Goal: Task Accomplishment & Management: Complete application form

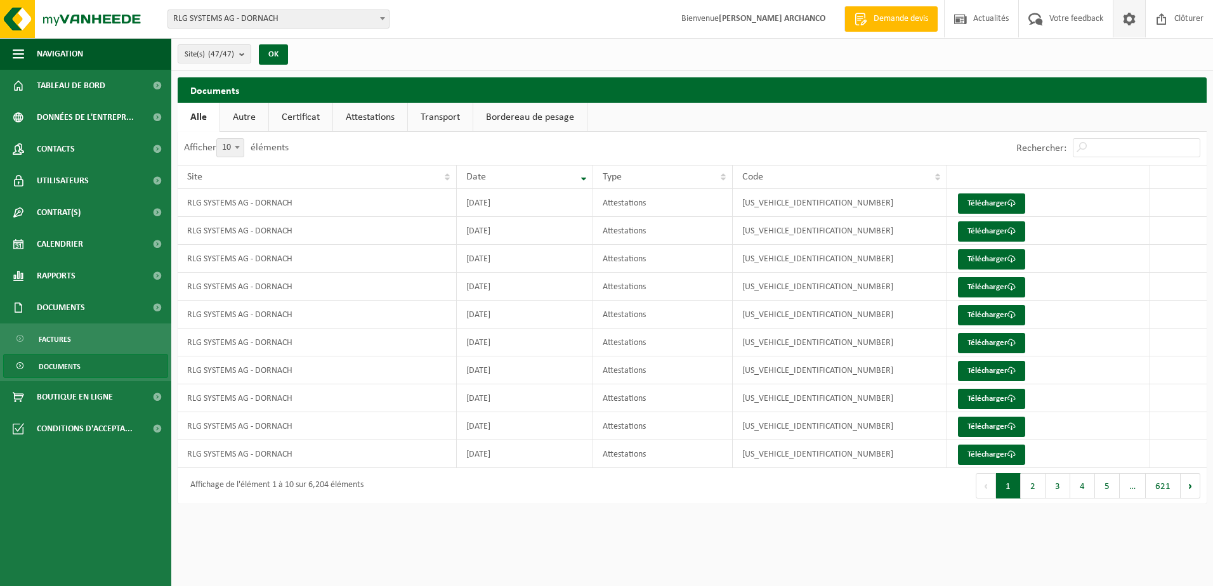
click at [1128, 26] on span at bounding box center [1129, 18] width 19 height 37
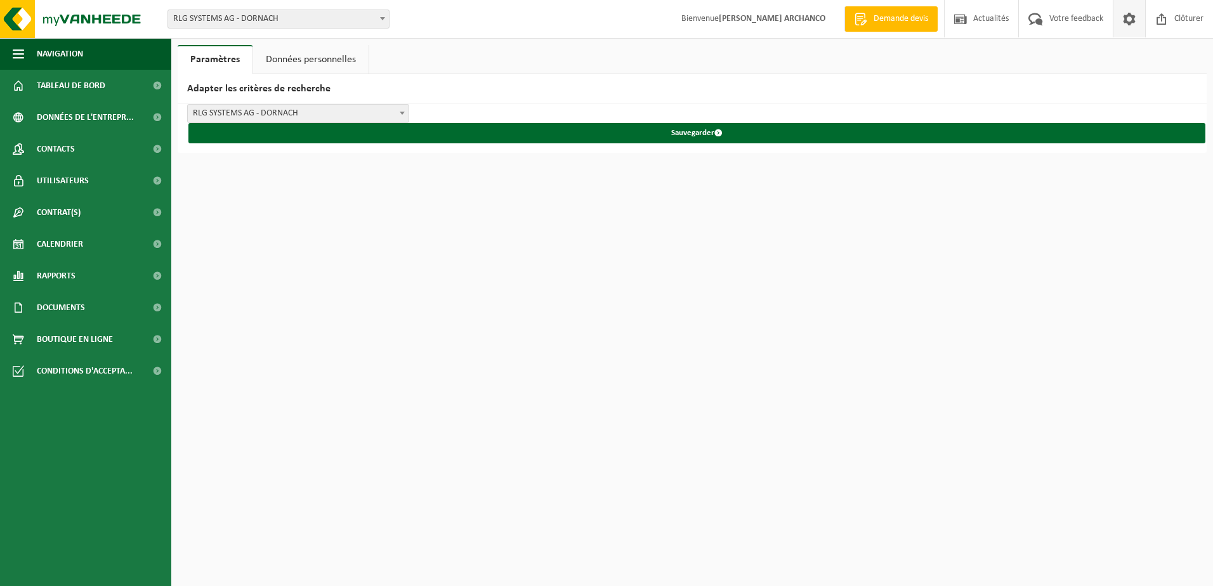
click at [294, 59] on link "Données personnelles" at bounding box center [311, 59] width 116 height 29
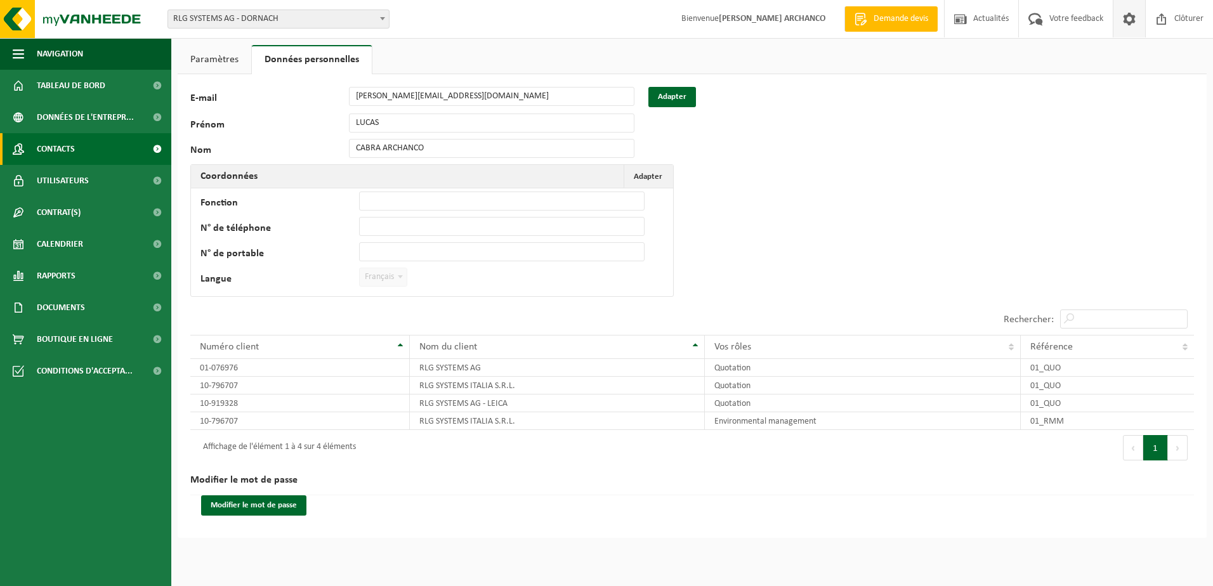
click at [130, 145] on link "Contacts" at bounding box center [85, 149] width 171 height 32
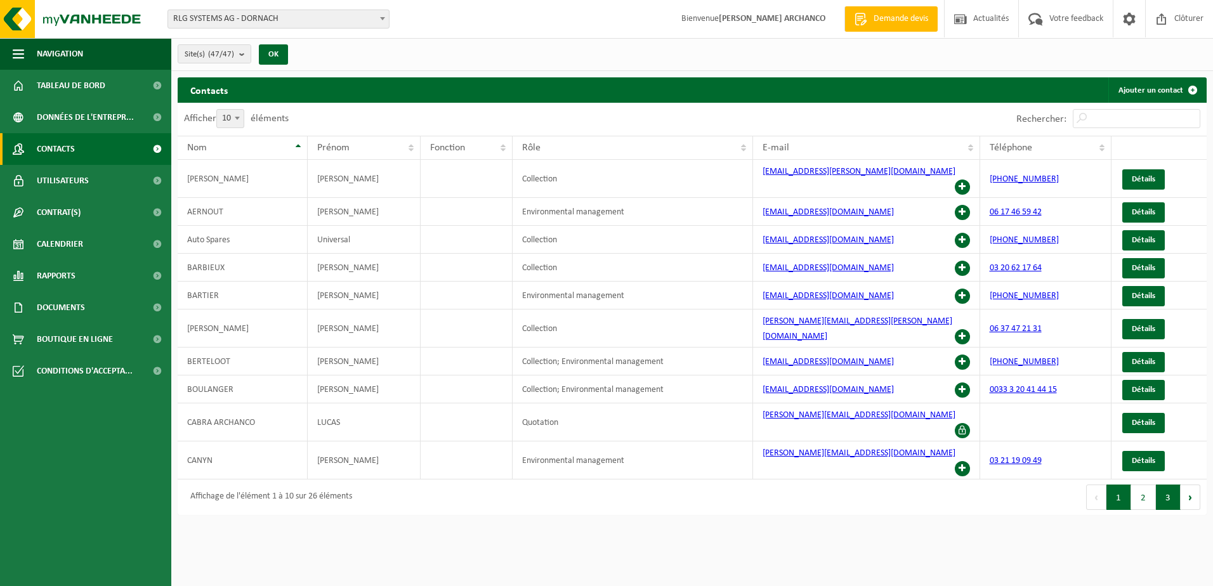
click at [1161, 485] on button "3" at bounding box center [1168, 497] width 25 height 25
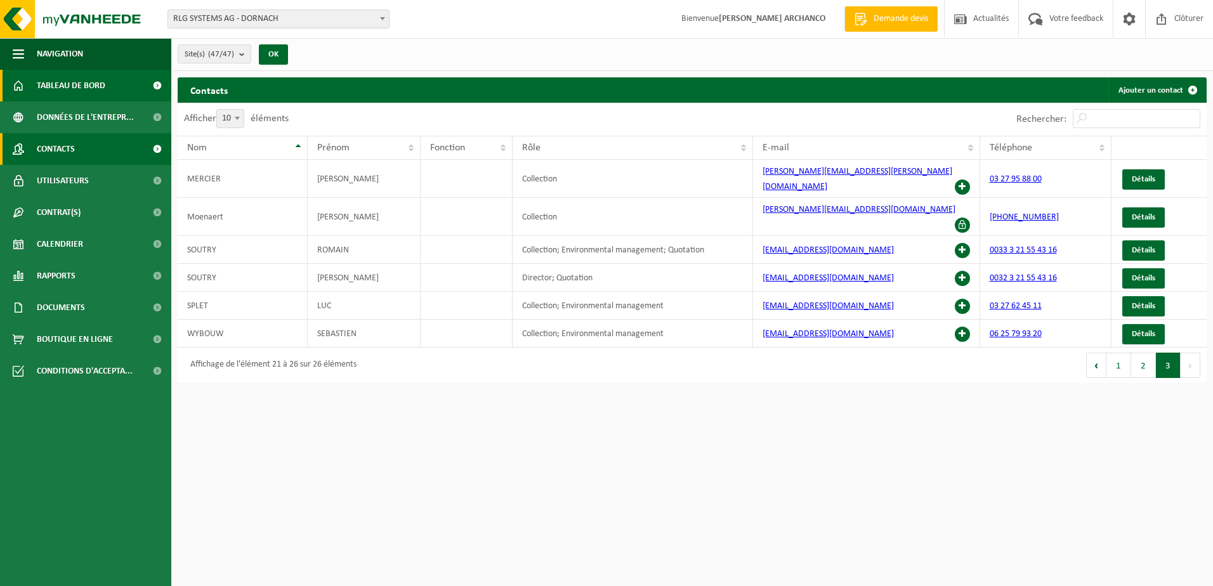
click at [74, 86] on span "Tableau de bord" at bounding box center [71, 86] width 69 height 32
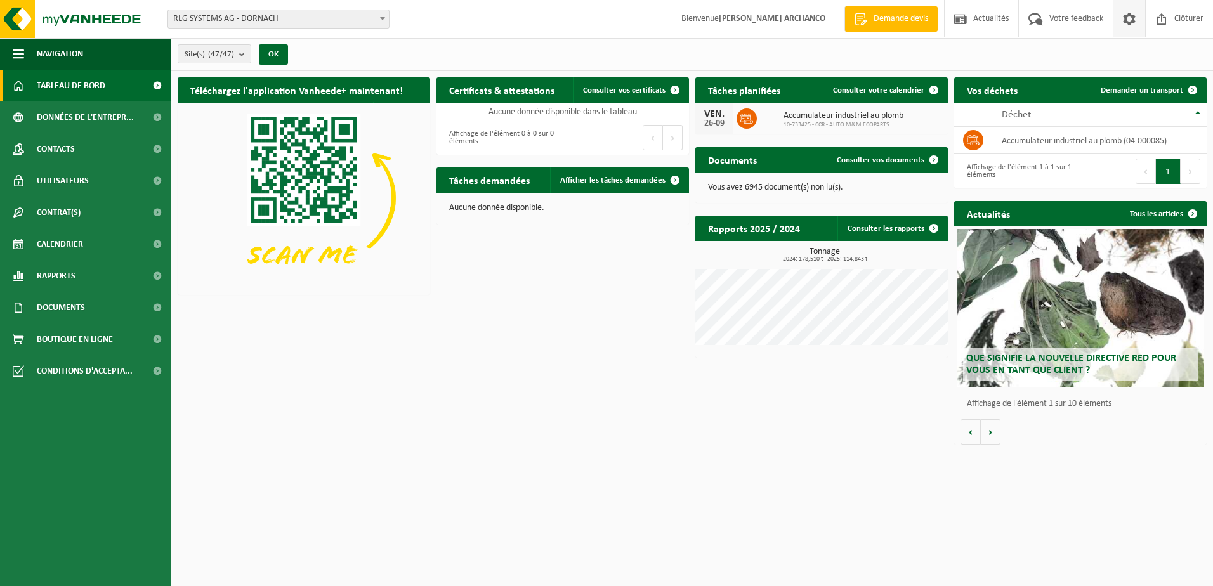
click at [1127, 22] on span at bounding box center [1129, 18] width 19 height 37
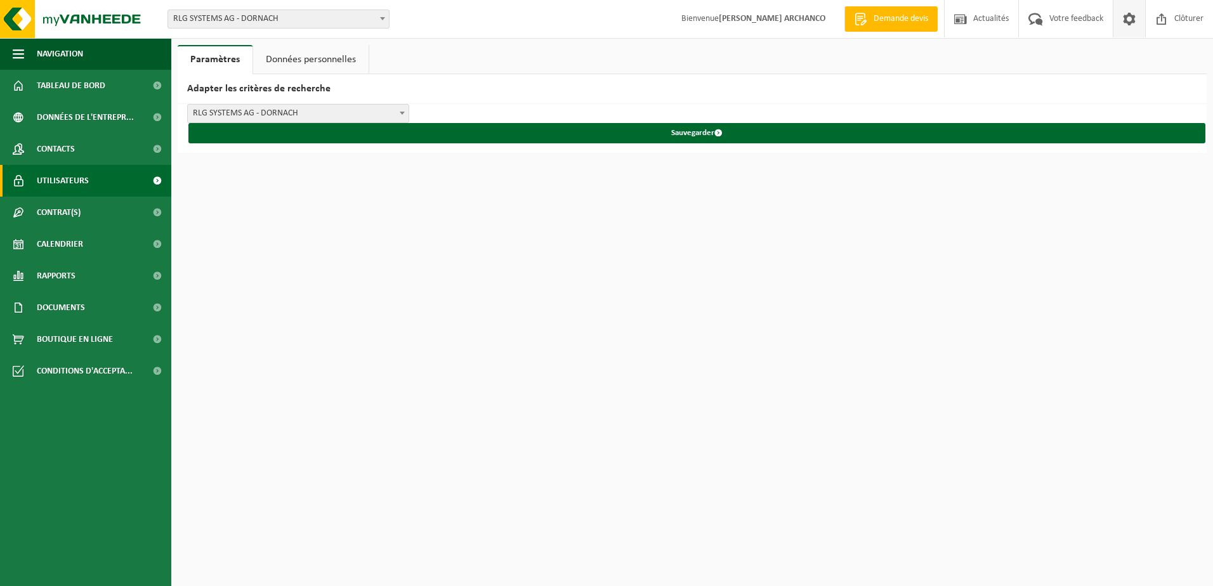
click at [59, 182] on span "Utilisateurs" at bounding box center [63, 181] width 52 height 32
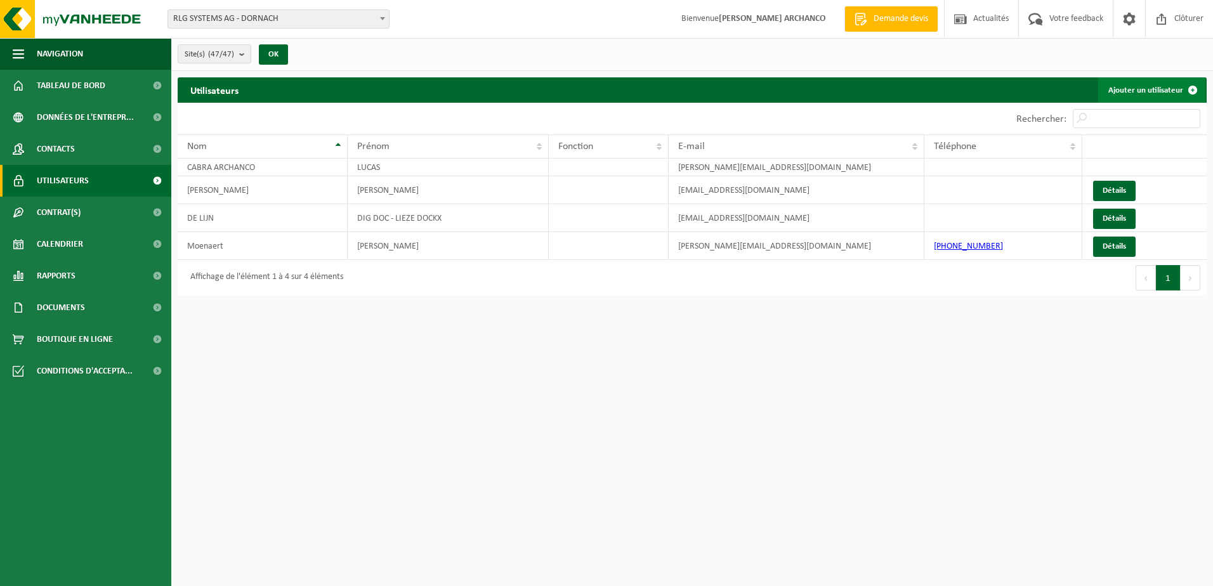
click at [1160, 91] on link "Ajouter un utilisateur" at bounding box center [1152, 89] width 107 height 25
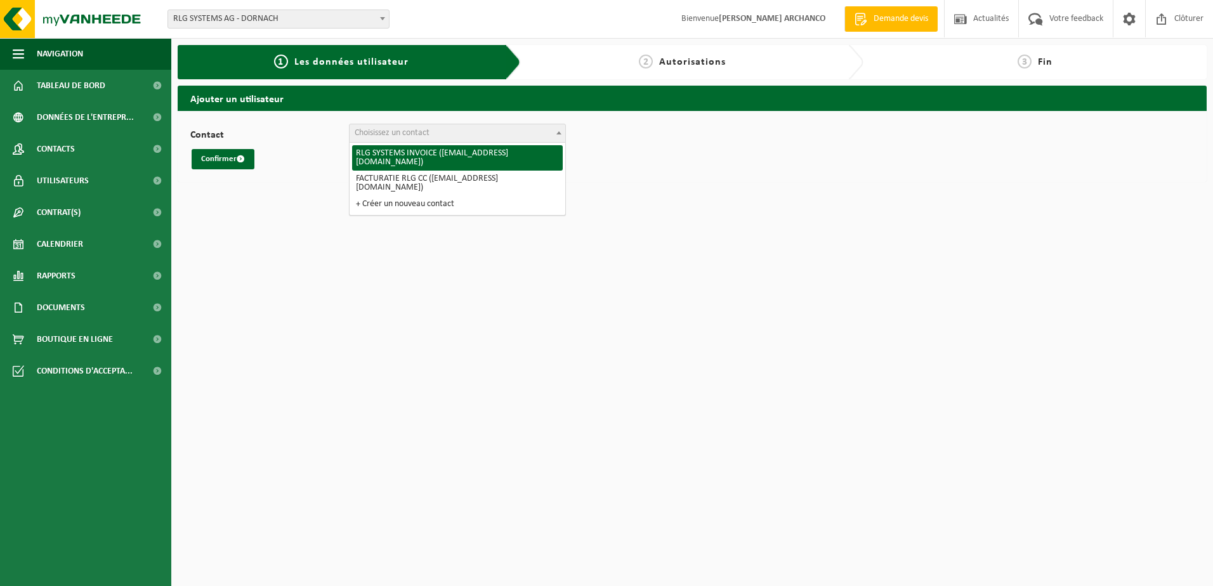
click at [439, 132] on span "Choisissez un contact" at bounding box center [458, 133] width 216 height 18
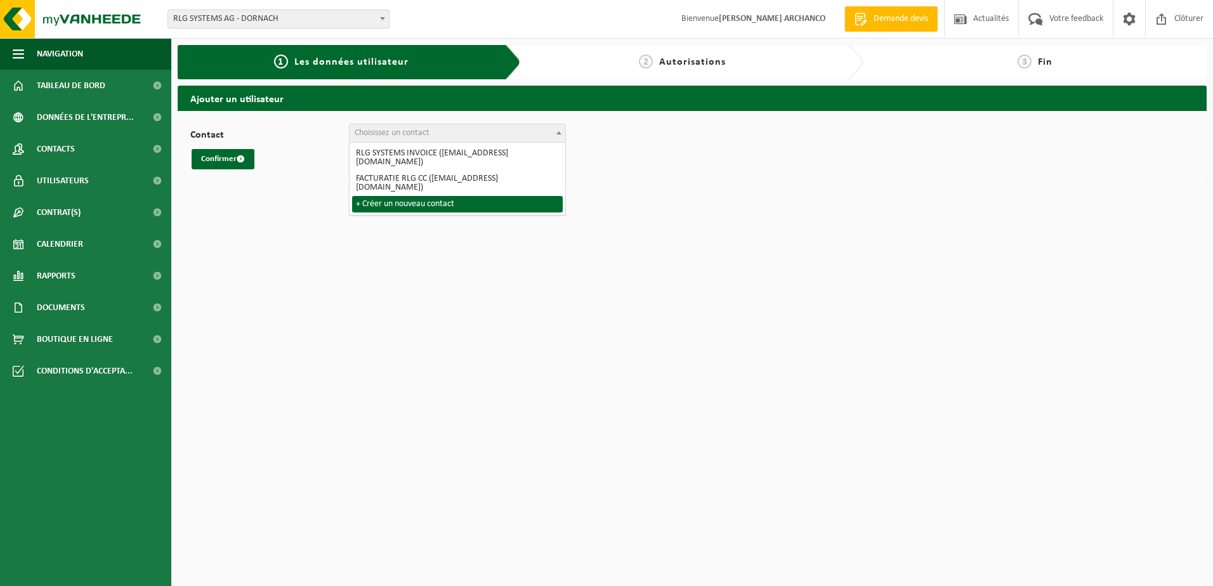
select select "0"
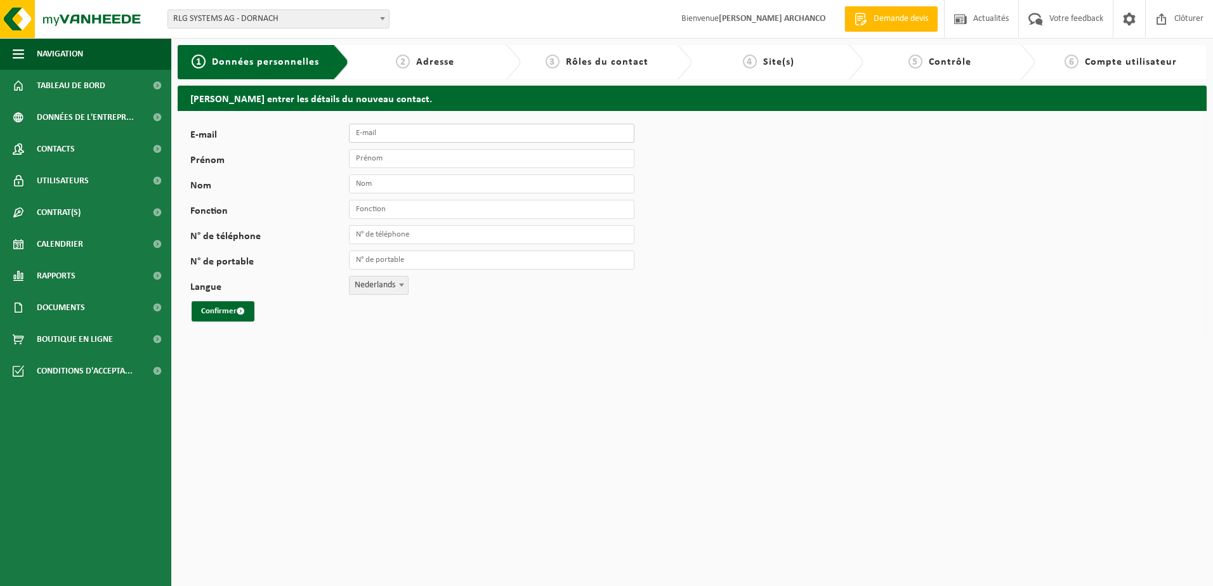
click at [399, 137] on input "E-mail" at bounding box center [492, 133] width 286 height 19
click at [283, 152] on div "Prénom" at bounding box center [418, 158] width 457 height 19
click at [420, 138] on input "E-mail" at bounding box center [492, 133] width 286 height 19
paste input "Marie-Sibylle Ellert <Marie-Sibylle.Ellert@rev-log.com>"
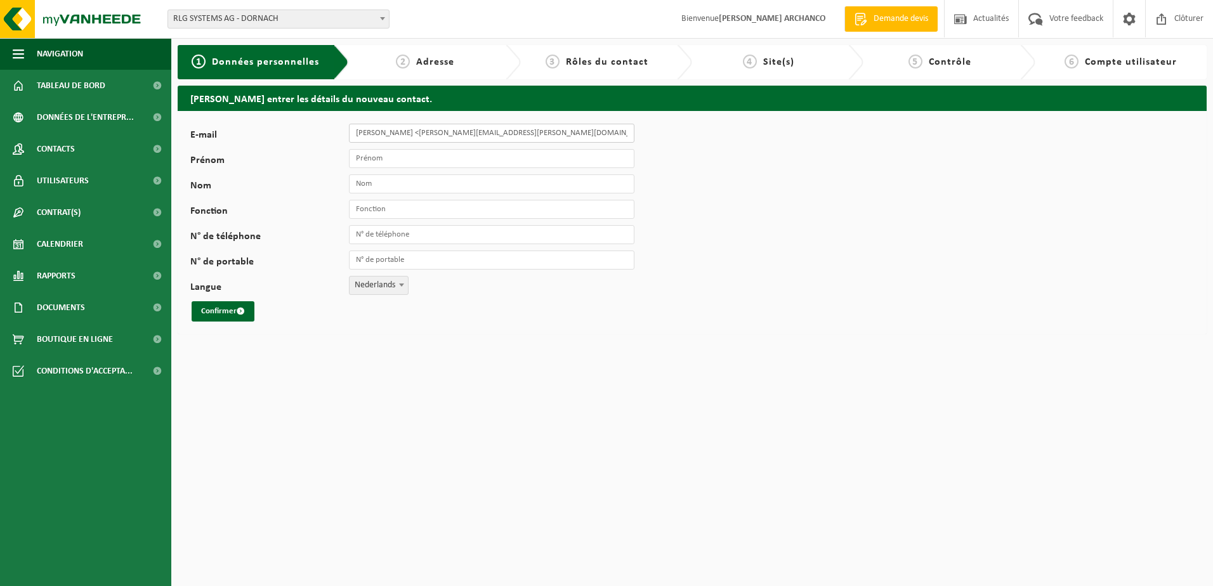
drag, startPoint x: 420, startPoint y: 135, endPoint x: 347, endPoint y: 135, distance: 73.6
click at [347, 135] on div "E-mail Marie-Sibylle Ellert <Marie-Sibylle.Ellert@rev-log.com>" at bounding box center [418, 133] width 457 height 19
type input "<Marie-Sibylle.Ellert@rev-log.com>"
click at [370, 159] on input "Prénom" at bounding box center [492, 158] width 286 height 19
paste input "[PERSON_NAME]"
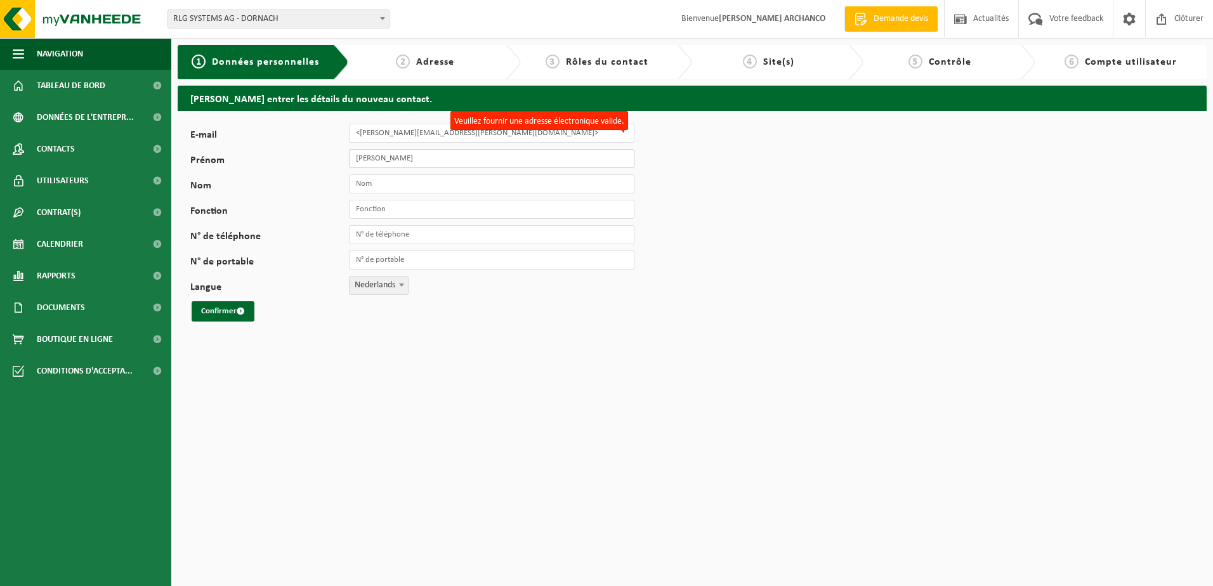
drag, startPoint x: 400, startPoint y: 159, endPoint x: 447, endPoint y: 159, distance: 47.0
click at [447, 159] on input "[PERSON_NAME]" at bounding box center [492, 158] width 286 height 19
type input "Marie-Sibylle"
click at [365, 181] on input "Nom" at bounding box center [492, 184] width 286 height 19
paste input "Ellert"
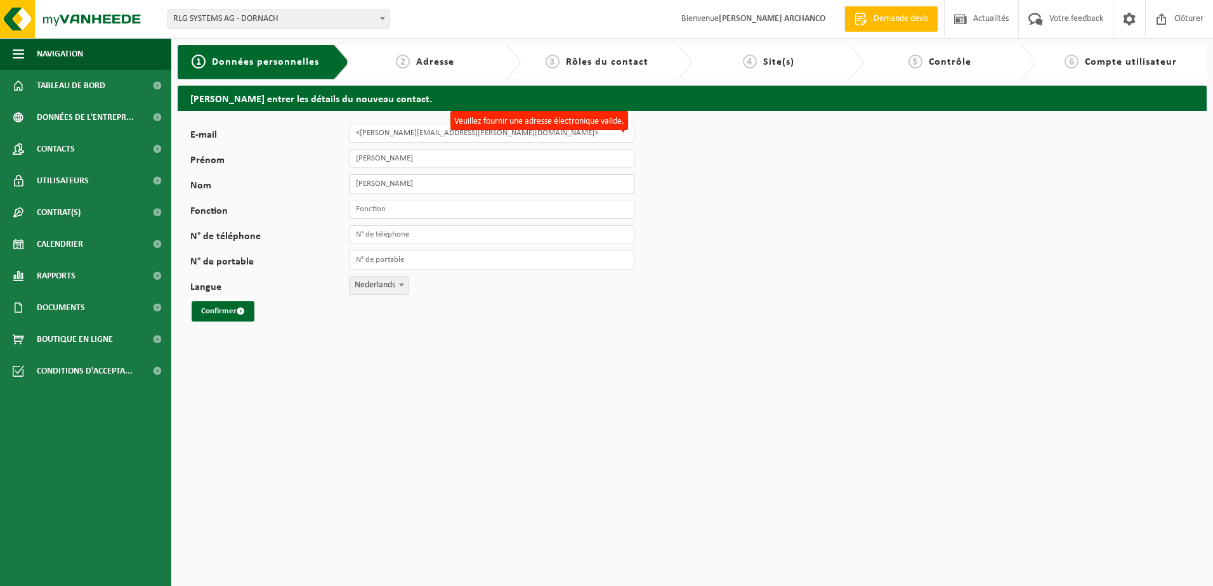
click at [354, 183] on input "Ellert" at bounding box center [492, 184] width 286 height 19
type input "Ellert"
click at [364, 132] on input "<Marie-Sibylle.Ellert@rev-log.com>" at bounding box center [492, 133] width 286 height 19
click at [484, 137] on input "Marie-Sibylle.Ellert@rev-log.com>" at bounding box center [492, 133] width 286 height 19
type input "[PERSON_NAME][EMAIL_ADDRESS][PERSON_NAME][DOMAIN_NAME]"
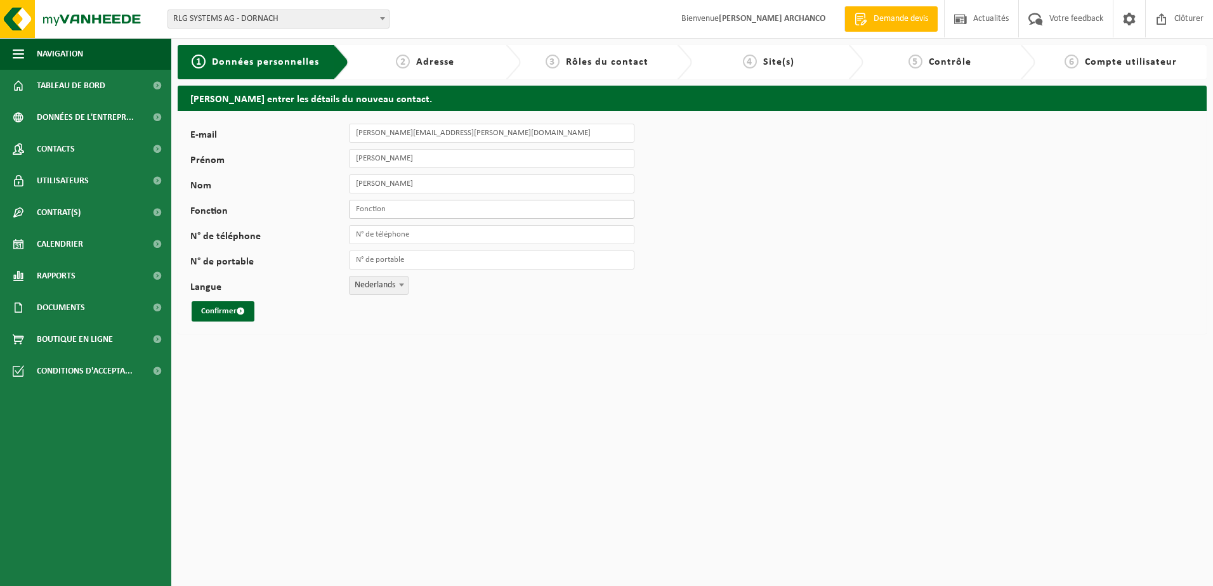
click at [366, 209] on input "Fonction" at bounding box center [492, 209] width 286 height 19
click at [386, 279] on span "Nederlands" at bounding box center [379, 286] width 58 height 18
select select "1"
click at [389, 236] on input "N° de téléphone" at bounding box center [492, 234] width 286 height 19
click at [363, 258] on input "N° de portable" at bounding box center [492, 260] width 286 height 19
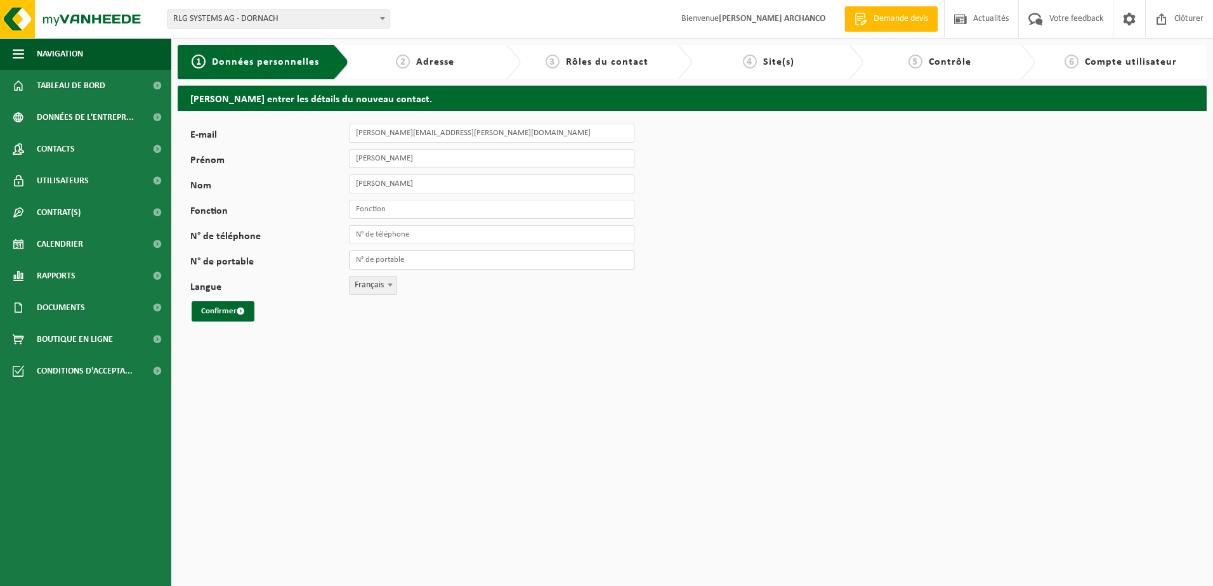
paste input "+49 151 257 351 48"
type input "[PHONE_NUMBER]"
click at [230, 311] on button "Confirmer" at bounding box center [223, 311] width 63 height 20
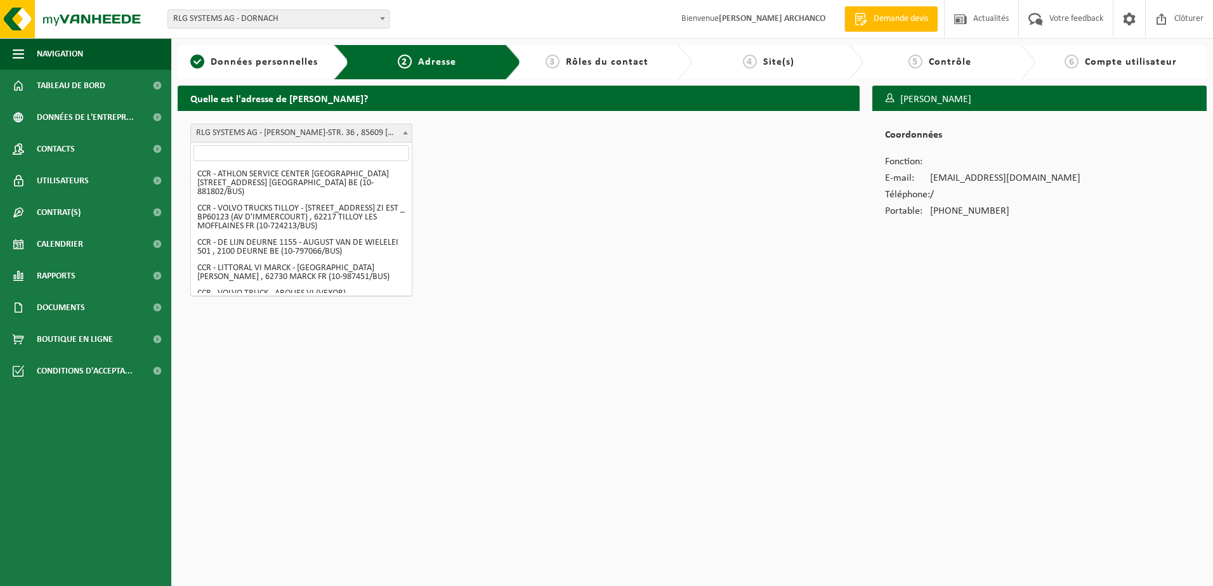
click at [342, 137] on span "RLG SYSTEMS AG - KARL-HAMMERSCHMIDT-STR. 36 , 85609 DORNACH DE (01-076976/BUS)" at bounding box center [301, 133] width 221 height 18
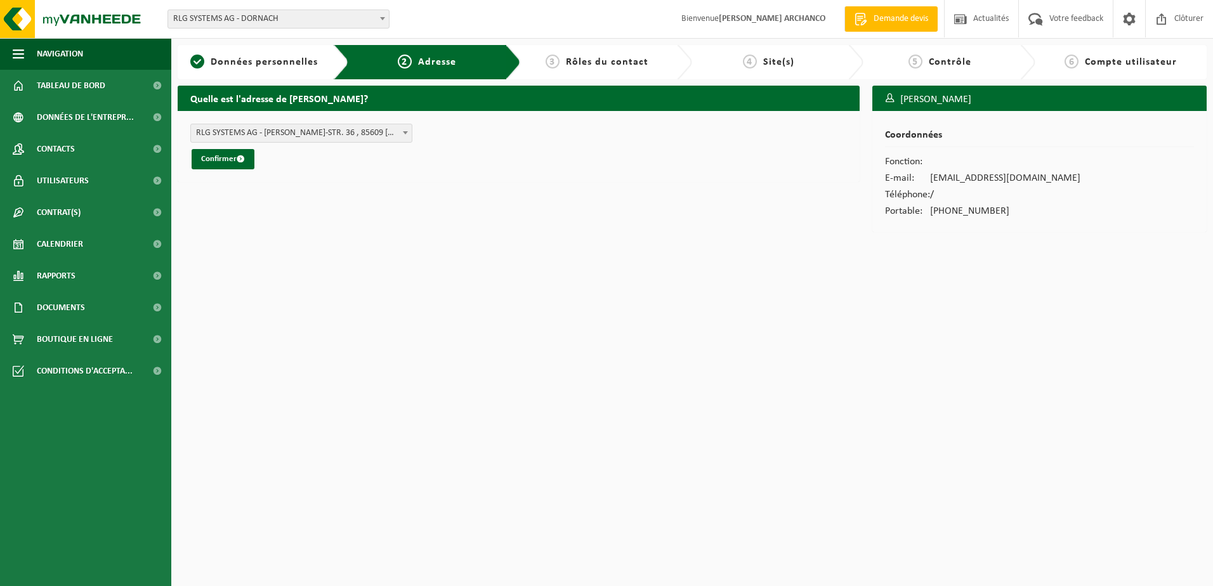
click at [342, 137] on span "RLG SYSTEMS AG - KARL-HAMMERSCHMIDT-STR. 36 , 85609 DORNACH DE (01-076976/BUS)" at bounding box center [301, 133] width 221 height 18
click at [227, 158] on button "Confirmer" at bounding box center [223, 159] width 63 height 20
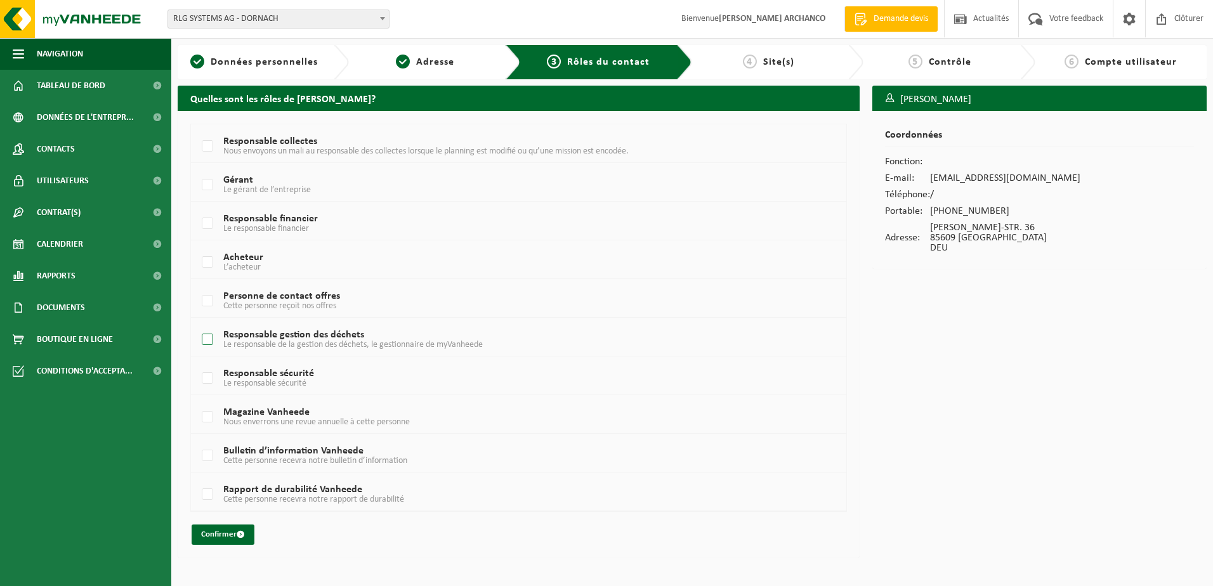
click at [209, 340] on label "Responsable gestion des déchets Le responsable de la gestion des déchets, le ge…" at bounding box center [491, 340] width 584 height 19
click at [197, 324] on input "Responsable gestion des déchets Le responsable de la gestion des déchets, le ge…" at bounding box center [197, 324] width 1 height 1
checkbox input "true"
click at [230, 540] on button "Confirmer" at bounding box center [223, 535] width 63 height 20
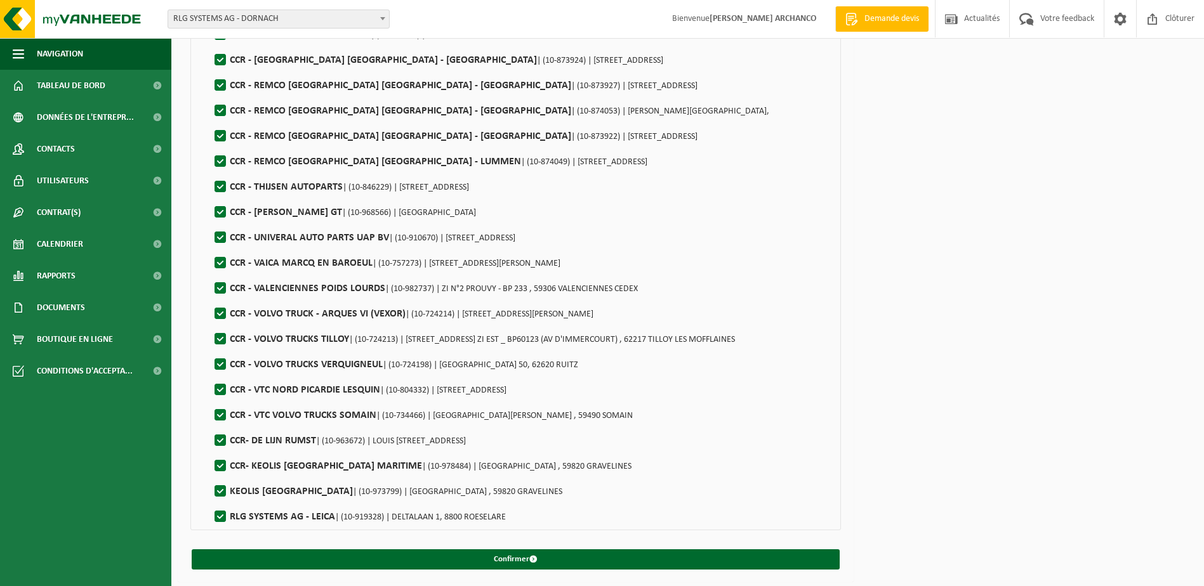
scroll to position [826, 0]
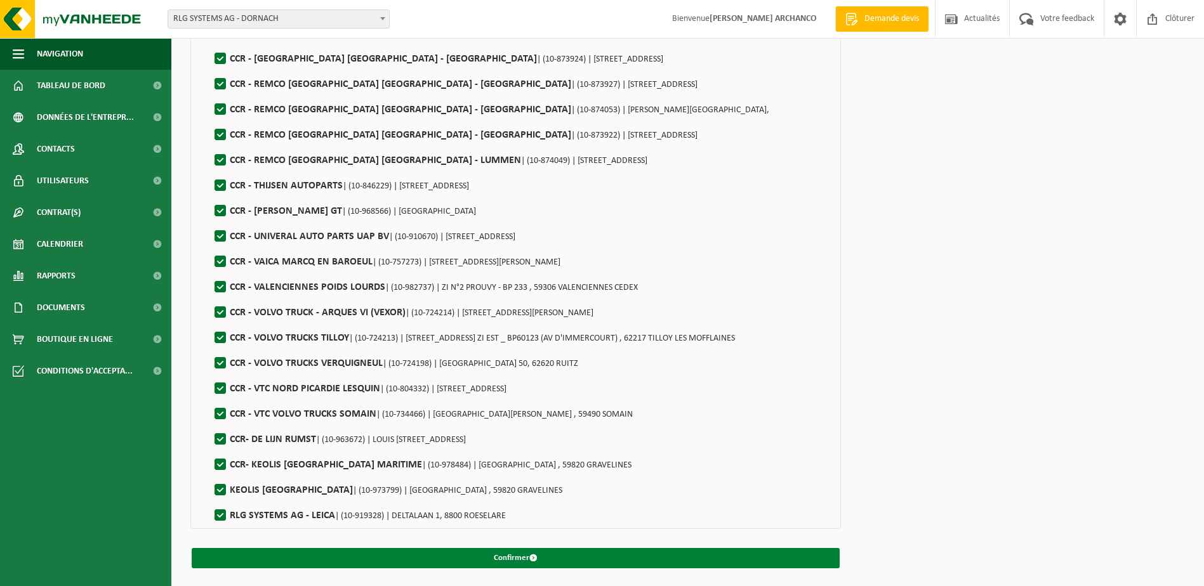
click at [541, 551] on button "Confirmer" at bounding box center [516, 558] width 648 height 20
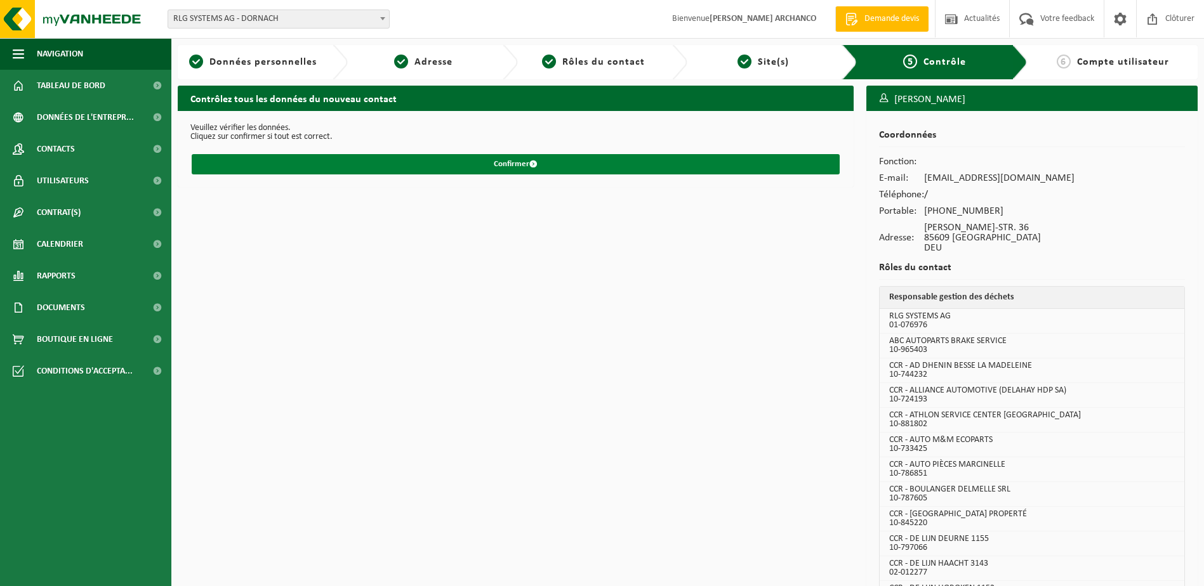
click at [533, 159] on button "Confirmer" at bounding box center [516, 164] width 648 height 20
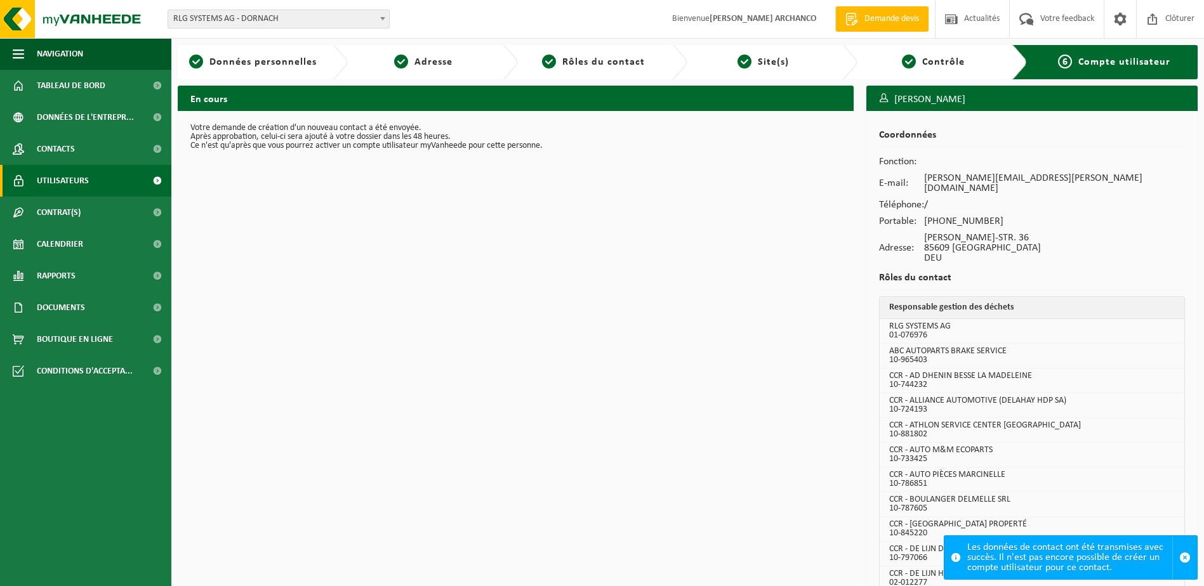
click at [93, 180] on link "Utilisateurs" at bounding box center [85, 181] width 171 height 32
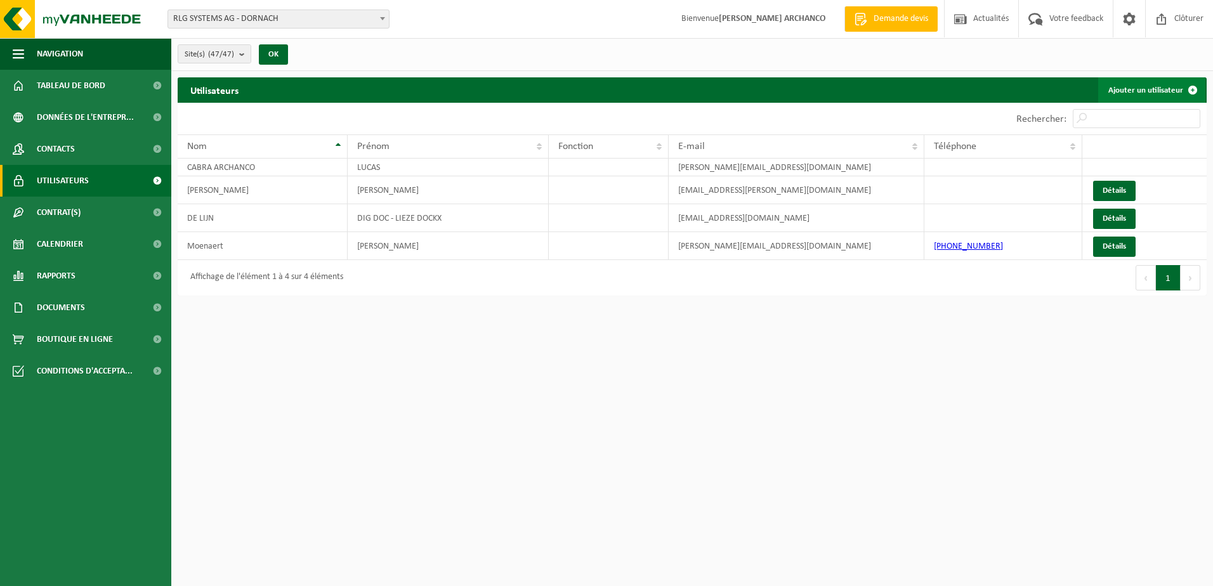
click at [1138, 84] on link "Ajouter un utilisateur" at bounding box center [1152, 89] width 107 height 25
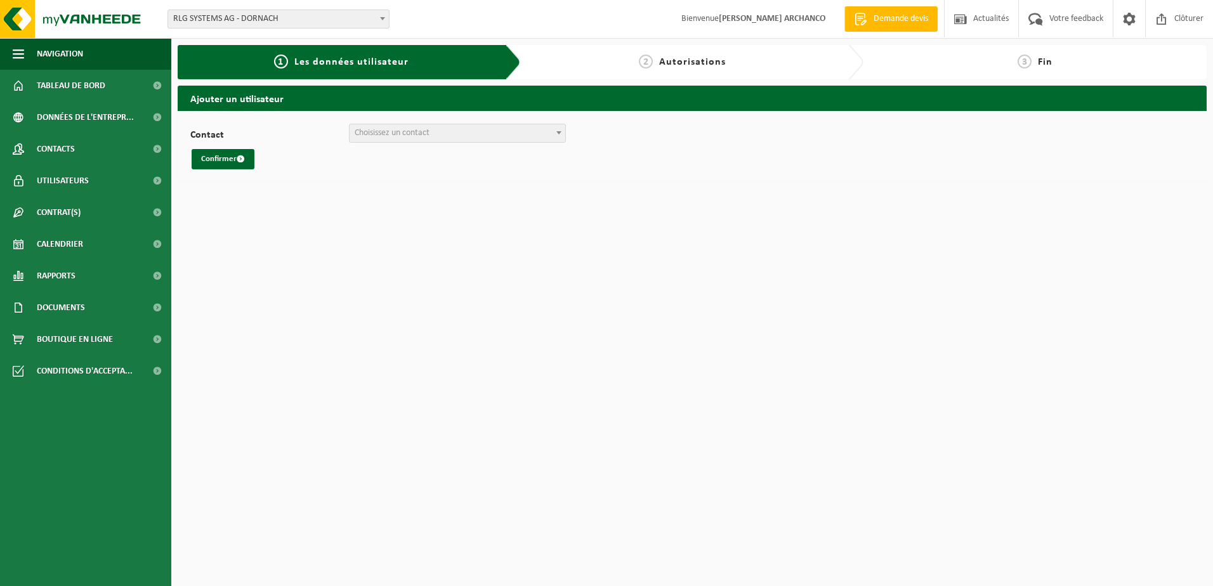
click at [420, 128] on span "Choisissez un contact" at bounding box center [392, 133] width 75 height 10
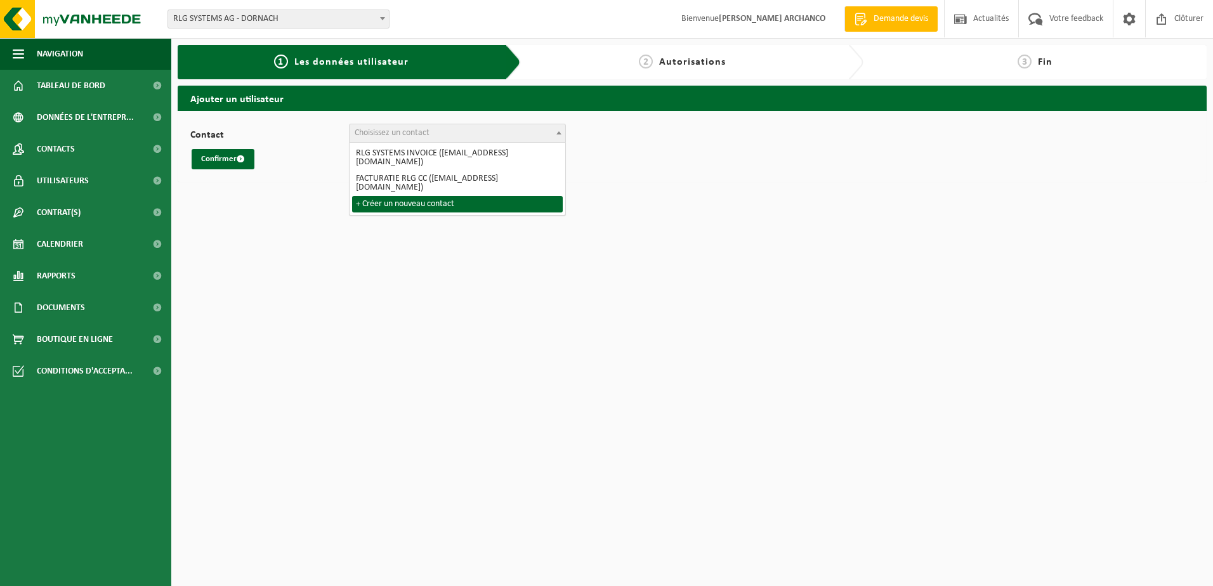
select select "0"
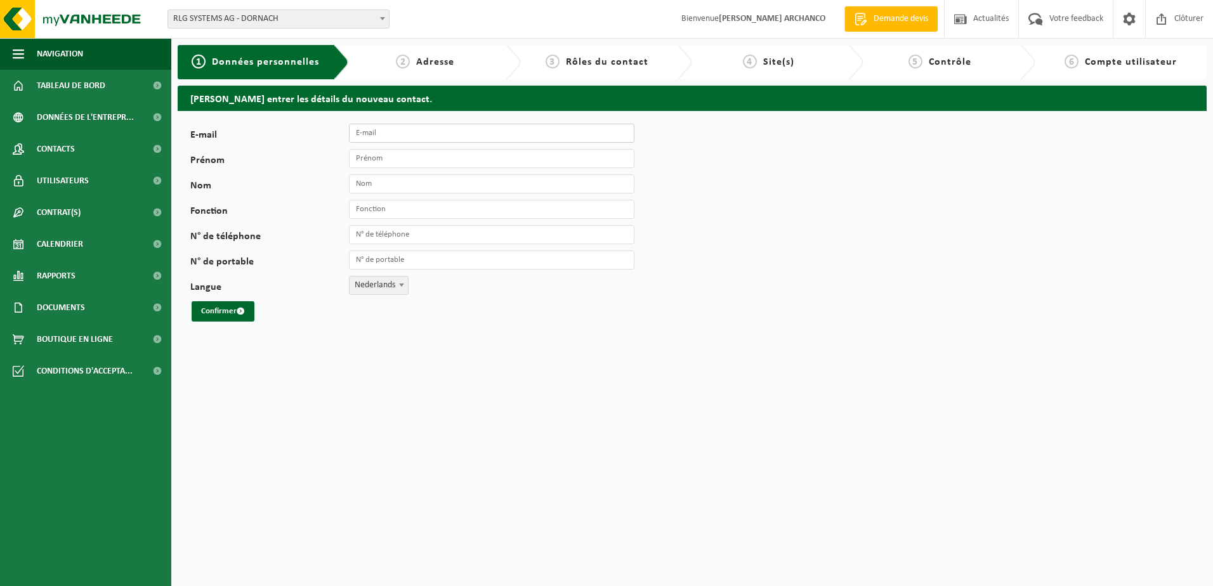
click at [402, 133] on input "E-mail" at bounding box center [492, 133] width 286 height 19
paste input "[PERSON_NAME][EMAIL_ADDRESS][DOMAIN_NAME]"
type input "[PERSON_NAME][EMAIL_ADDRESS][DOMAIN_NAME]"
click at [397, 164] on input "Prénom" at bounding box center [492, 158] width 286 height 19
paste input "Stephanie"
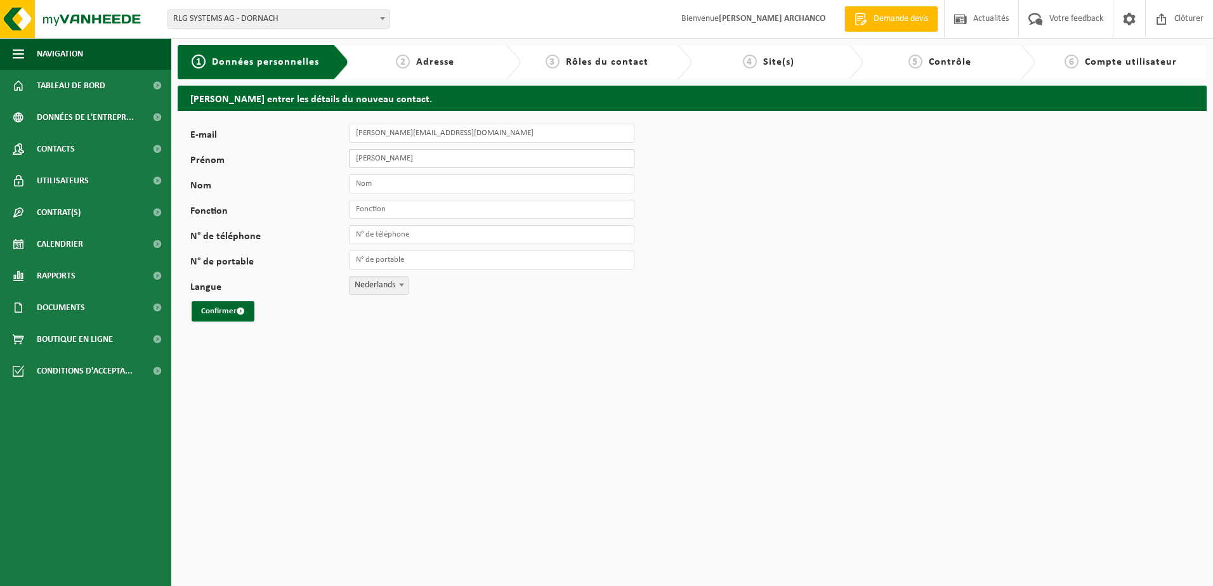
type input "Stephanie"
click at [377, 181] on input "Nom" at bounding box center [492, 184] width 286 height 19
type input "Teich"
click at [400, 234] on input "N° de téléphone" at bounding box center [492, 234] width 286 height 19
paste input "+498949049296"
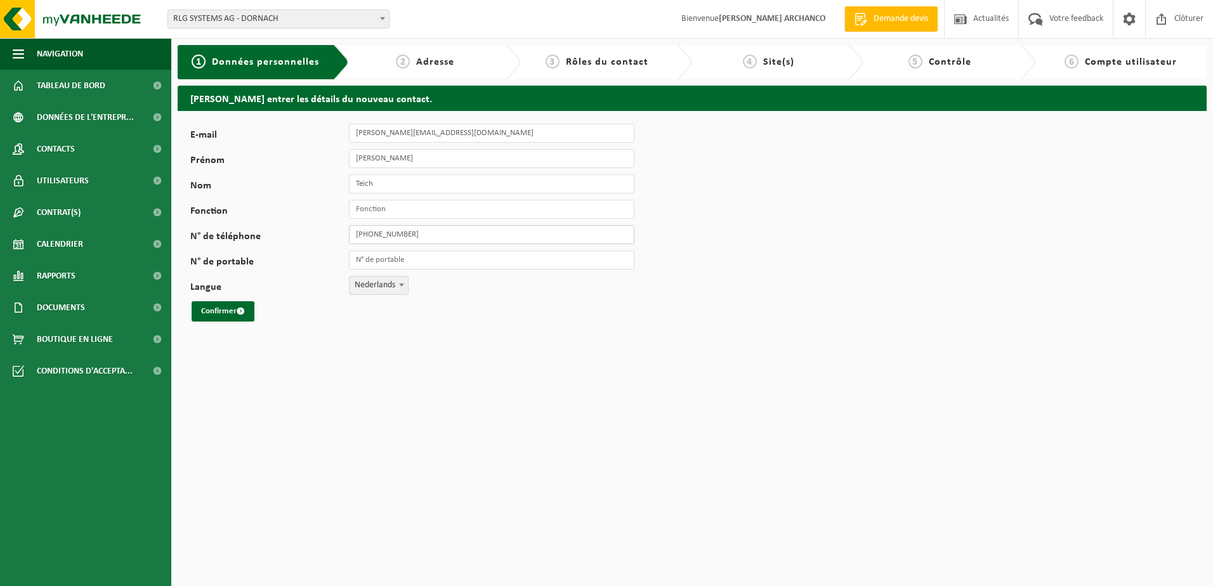
type input "[PHONE_NUMBER]"
click at [365, 285] on span "Nederlands" at bounding box center [379, 286] width 58 height 18
select select "2"
click at [216, 308] on button "Confirmer" at bounding box center [223, 311] width 63 height 20
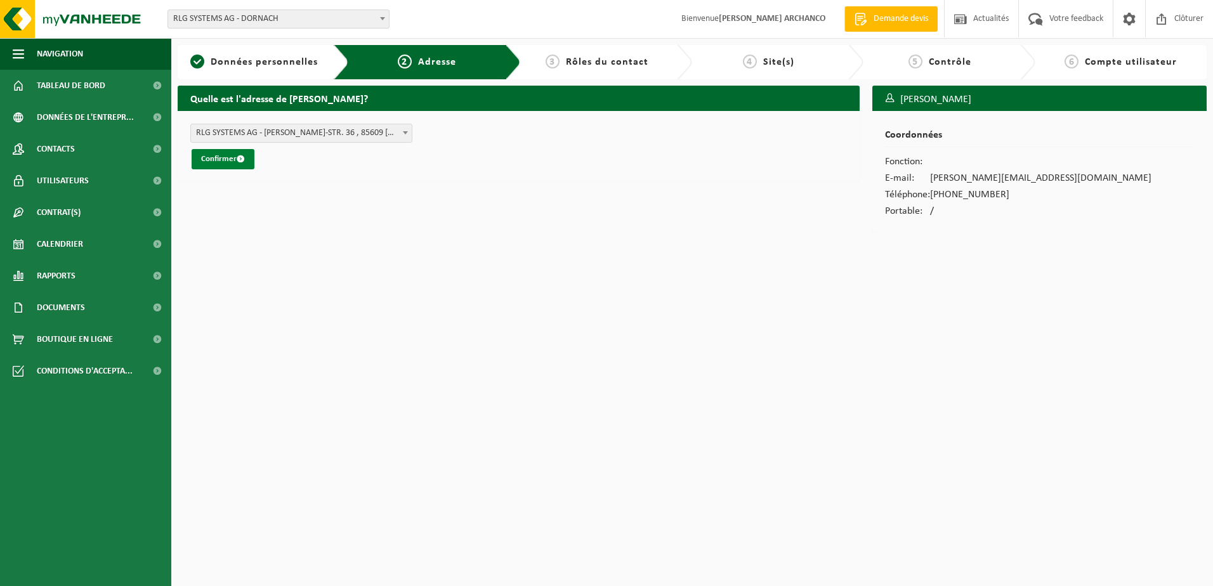
click at [228, 163] on button "Confirmer" at bounding box center [223, 159] width 63 height 20
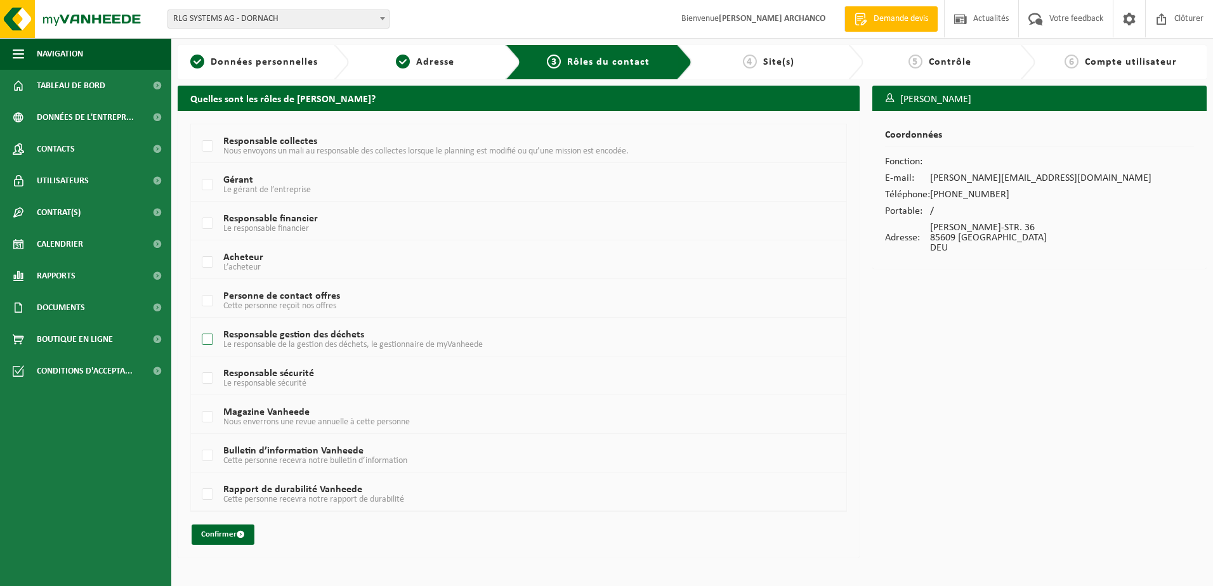
click at [207, 340] on label "Responsable gestion des déchets Le responsable de la gestion des déchets, le ge…" at bounding box center [491, 340] width 584 height 19
click at [197, 324] on input "Responsable gestion des déchets Le responsable de la gestion des déchets, le ge…" at bounding box center [197, 324] width 1 height 1
checkbox input "true"
click at [229, 536] on button "Confirmer" at bounding box center [223, 535] width 63 height 20
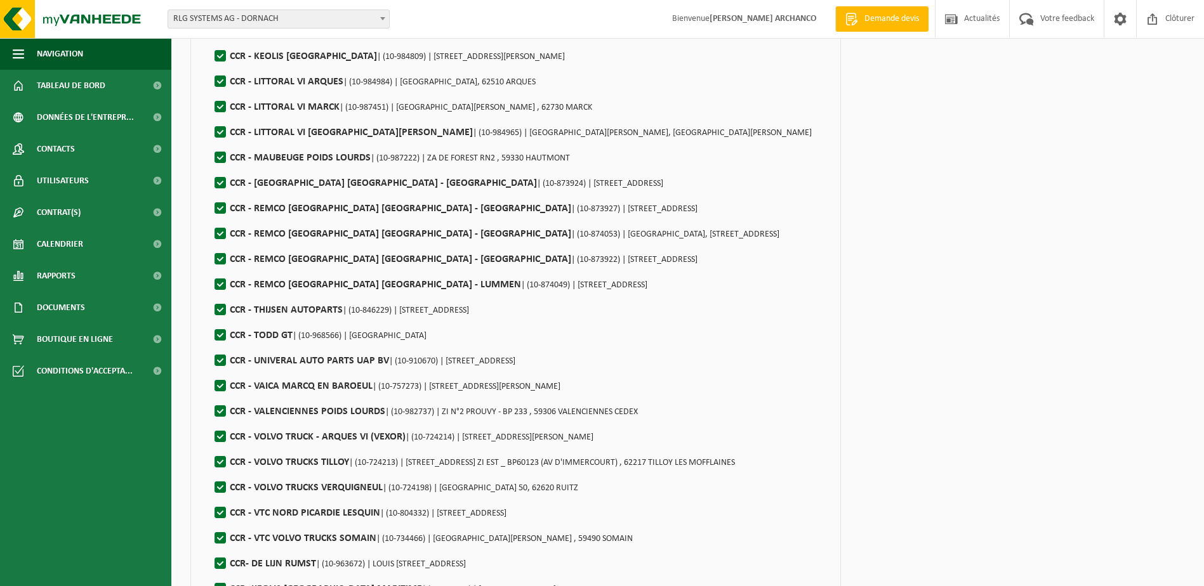
scroll to position [826, 0]
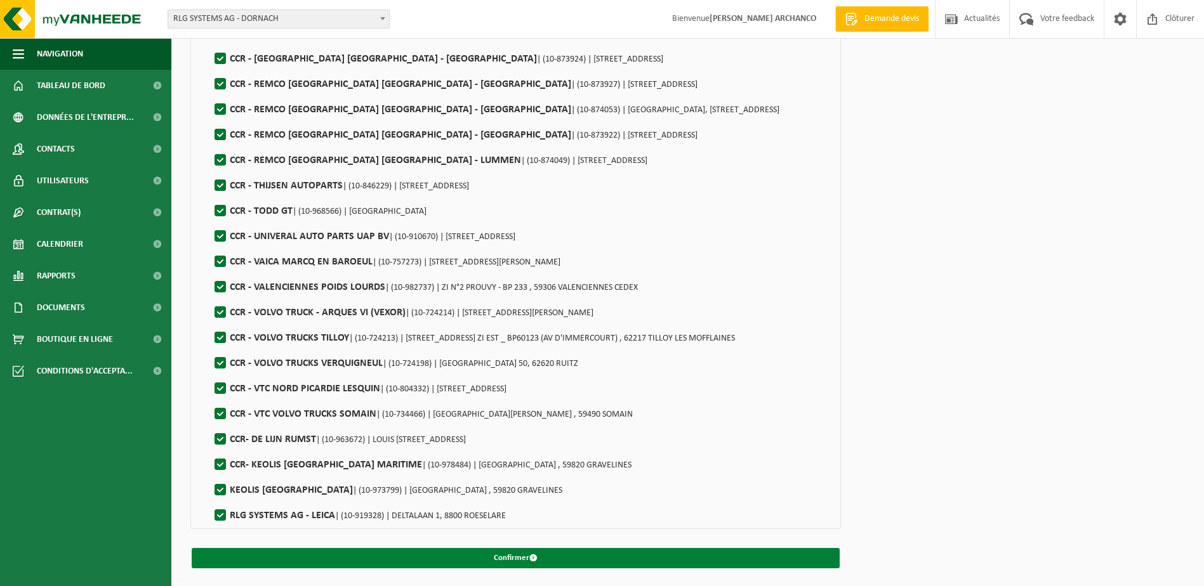
click at [621, 550] on button "Confirmer" at bounding box center [516, 558] width 648 height 20
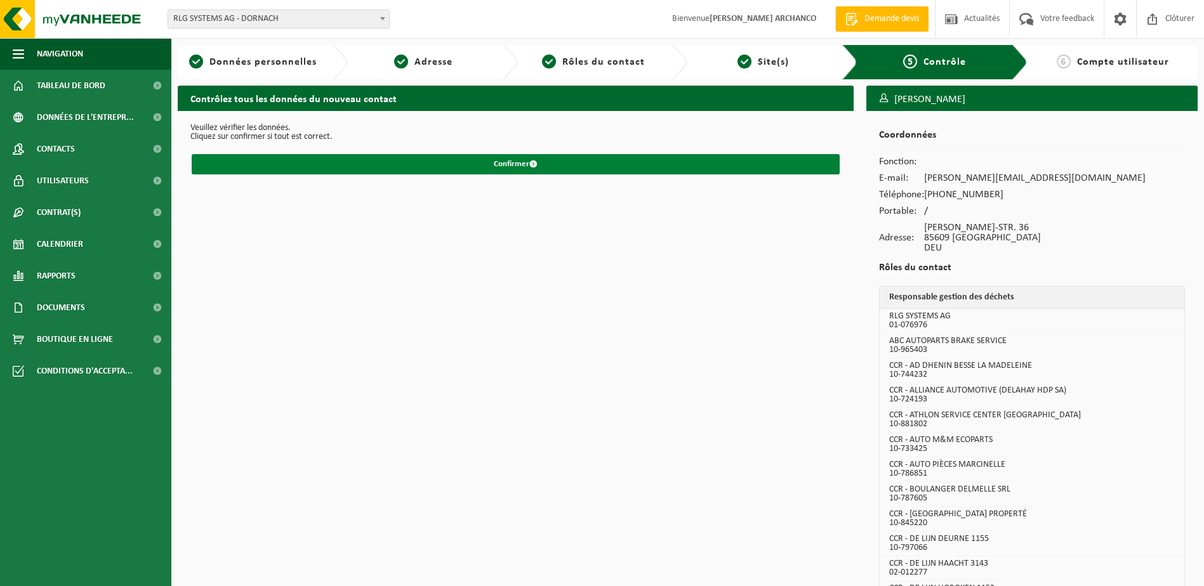
click at [521, 171] on button "Confirmer" at bounding box center [516, 164] width 648 height 20
